Goal: Check status: Check status

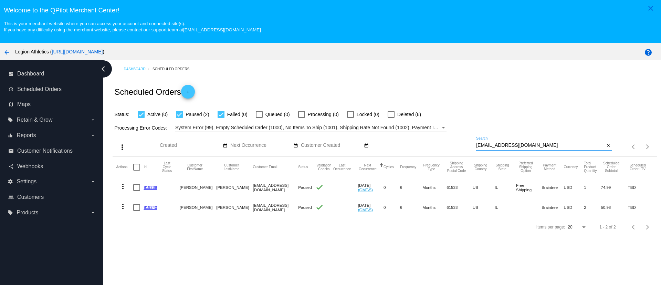
click at [504, 147] on input "[EMAIL_ADDRESS][DOMAIN_NAME]" at bounding box center [540, 145] width 128 height 6
paste input "gregrivera8080"
type input "[EMAIL_ADDRESS][DOMAIN_NAME]"
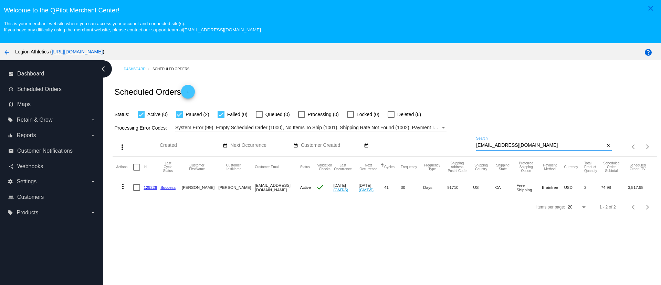
click at [154, 189] on link "129226" at bounding box center [150, 187] width 13 height 4
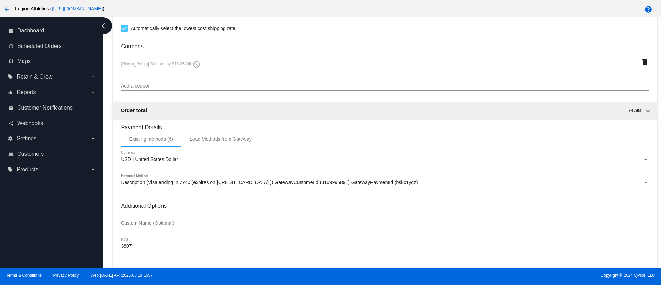
scroll to position [645, 0]
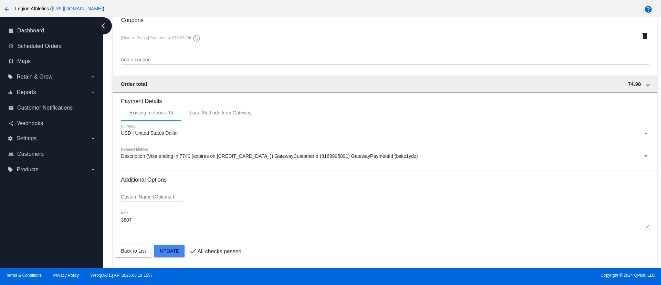
click at [259, 158] on span "Description (Visa ending in 7740 (expires on 02/2029 )) GatewayCustomerId (8169…" at bounding box center [269, 156] width 297 height 6
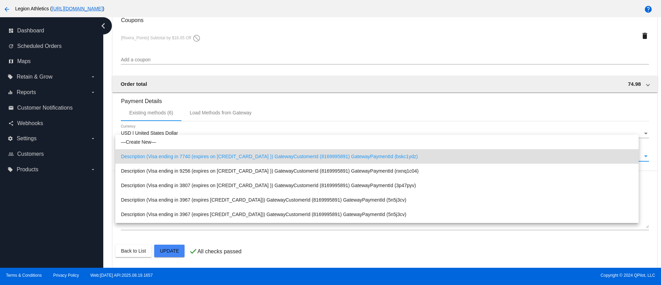
click at [72, 210] on div at bounding box center [330, 142] width 661 height 285
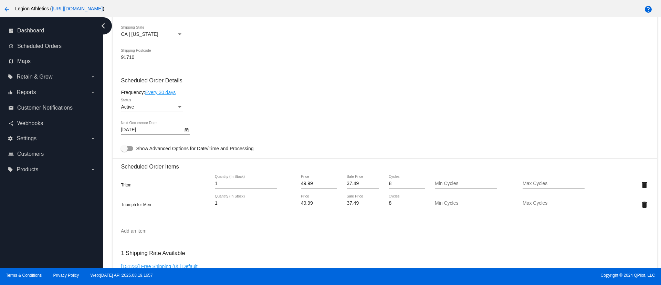
scroll to position [335, 0]
